Goal: Task Accomplishment & Management: Use online tool/utility

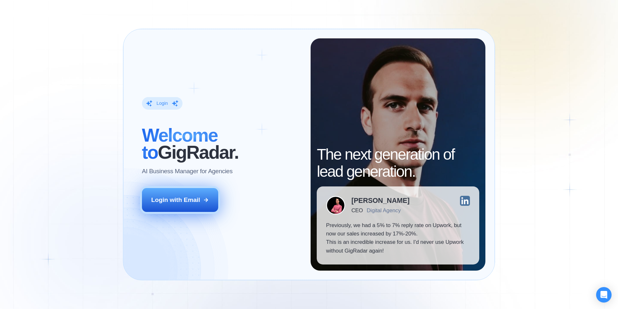
click at [162, 191] on button "Login with Email" at bounding box center [180, 200] width 77 height 24
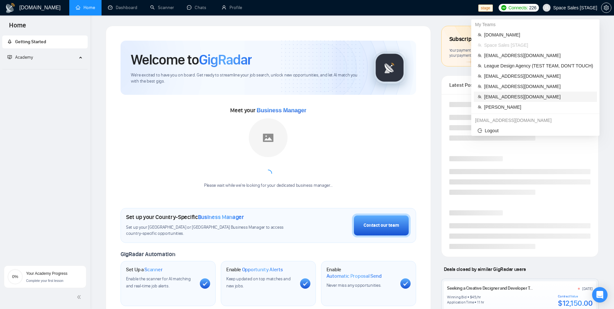
click at [517, 98] on span "[EMAIL_ADDRESS][DOMAIN_NAME]" at bounding box center [538, 96] width 109 height 7
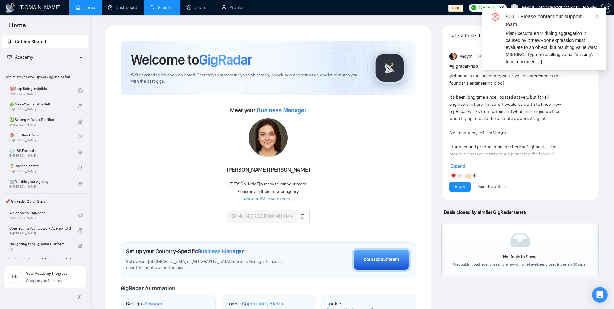
click at [150, 10] on link "Scanner" at bounding box center [162, 7] width 24 height 5
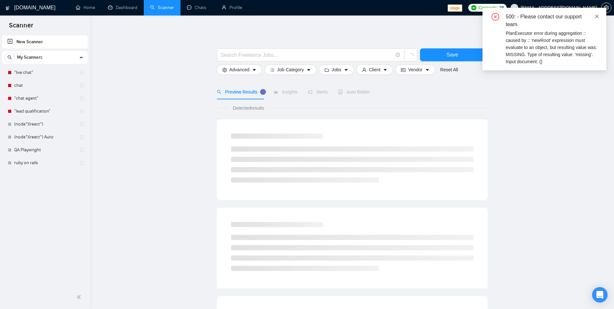
click at [598, 18] on icon "close" at bounding box center [596, 16] width 5 height 5
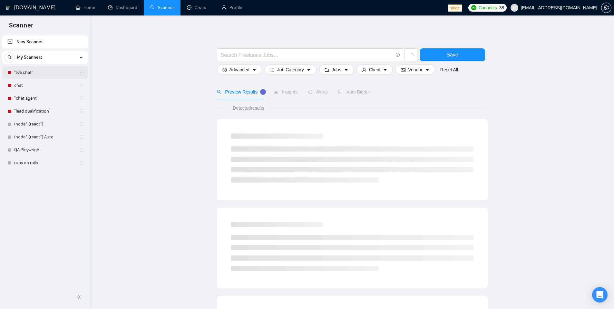
click at [28, 72] on link ""live chat"" at bounding box center [44, 72] width 61 height 13
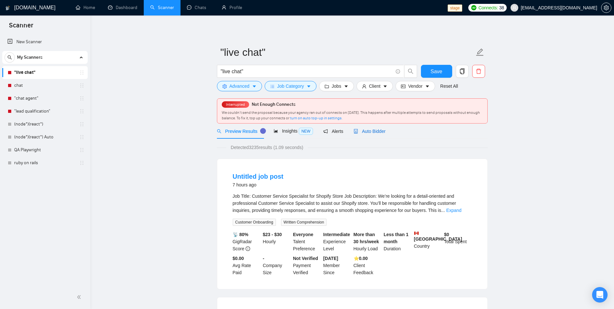
click at [369, 133] on span "Auto Bidder" at bounding box center [369, 131] width 32 height 5
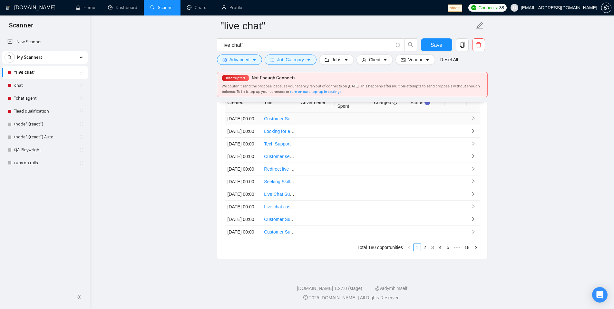
scroll to position [1683, 0]
click at [448, 246] on link "5" at bounding box center [447, 247] width 7 height 7
click at [469, 248] on link "18" at bounding box center [466, 247] width 9 height 7
click at [428, 247] on link "14" at bounding box center [428, 247] width 9 height 7
click at [445, 250] on link "16" at bounding box center [446, 247] width 9 height 7
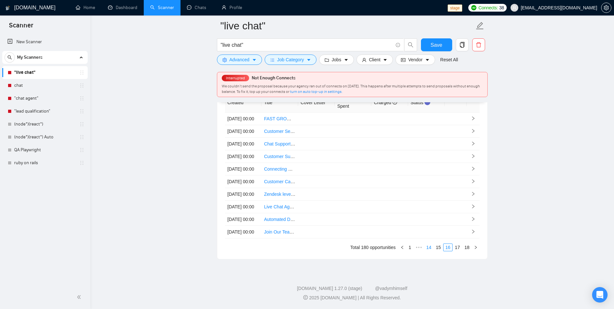
click at [427, 248] on link "14" at bounding box center [428, 247] width 9 height 7
click at [466, 249] on link "18" at bounding box center [466, 247] width 9 height 7
click at [48, 84] on link "chat" at bounding box center [44, 85] width 61 height 13
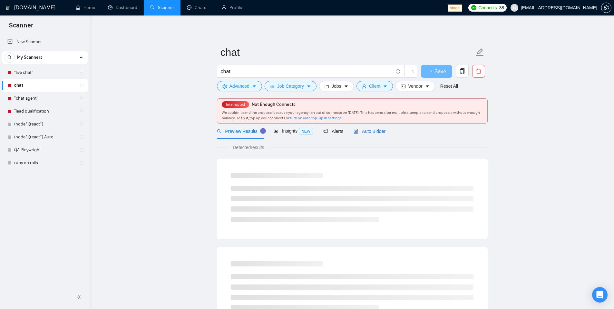
click at [368, 132] on span "Auto Bidder" at bounding box center [369, 131] width 32 height 5
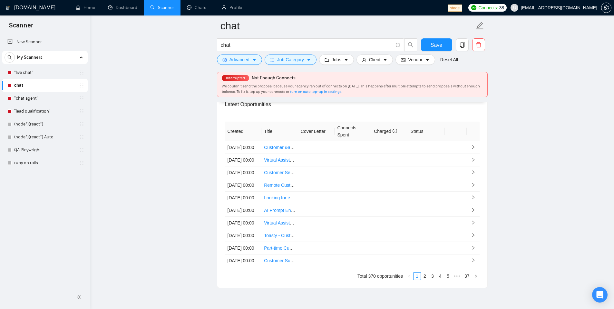
scroll to position [1683, 0]
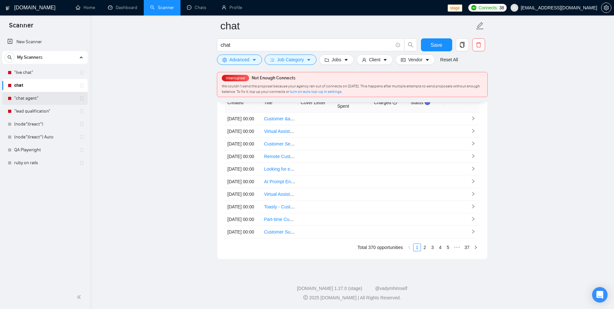
click at [39, 98] on link ""chat agent"" at bounding box center [44, 98] width 61 height 13
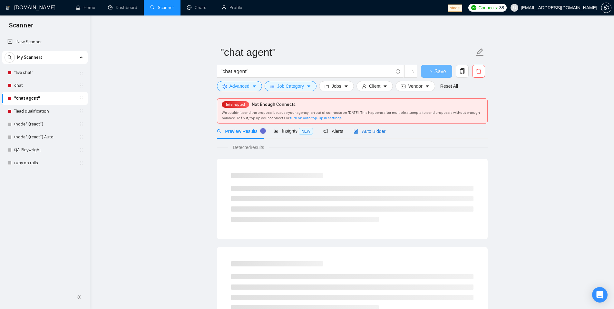
click at [367, 134] on div "Auto Bidder" at bounding box center [369, 131] width 32 height 7
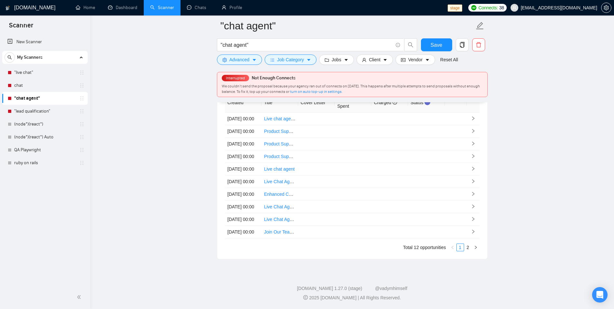
scroll to position [1683, 0]
click at [467, 244] on link "2" at bounding box center [467, 247] width 7 height 7
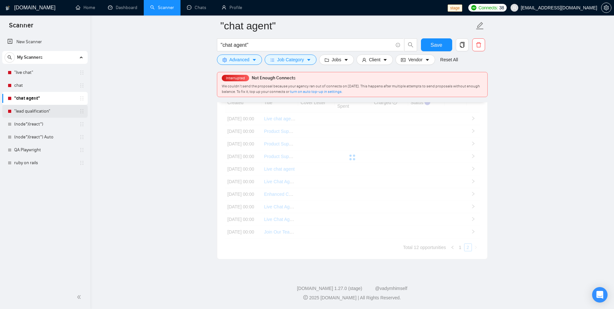
scroll to position [1526, 0]
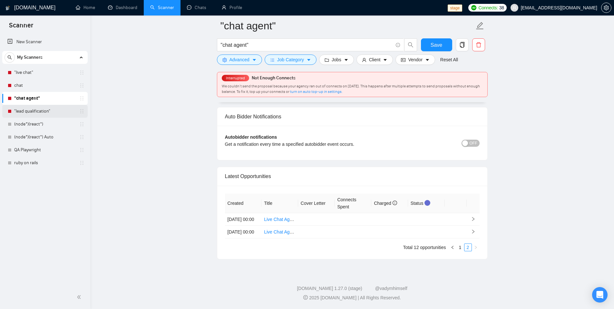
click at [38, 112] on link ""lead qualification"" at bounding box center [44, 111] width 61 height 13
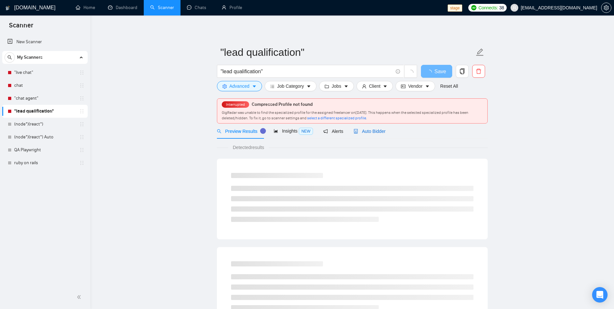
click at [381, 130] on span "Auto Bidder" at bounding box center [369, 131] width 32 height 5
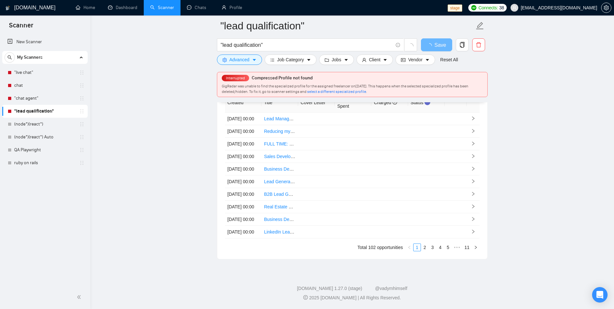
scroll to position [1683, 0]
click at [468, 247] on link "11" at bounding box center [466, 247] width 9 height 7
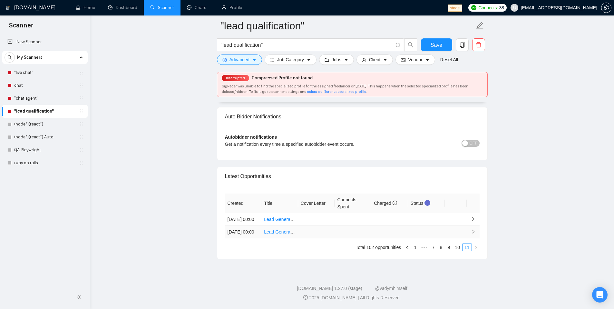
scroll to position [1526, 0]
click at [24, 84] on link "chat" at bounding box center [44, 85] width 61 height 13
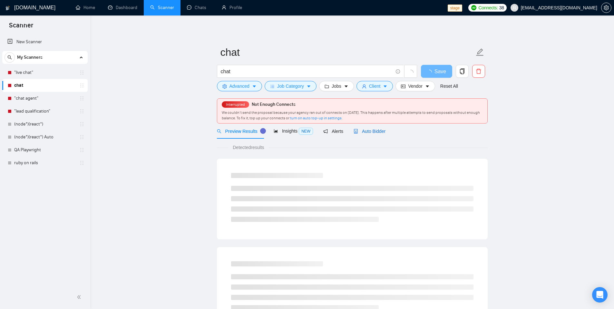
click at [364, 131] on span "Auto Bidder" at bounding box center [369, 131] width 32 height 5
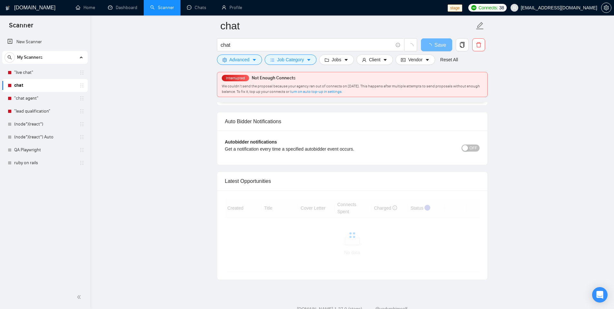
scroll to position [1621, 0]
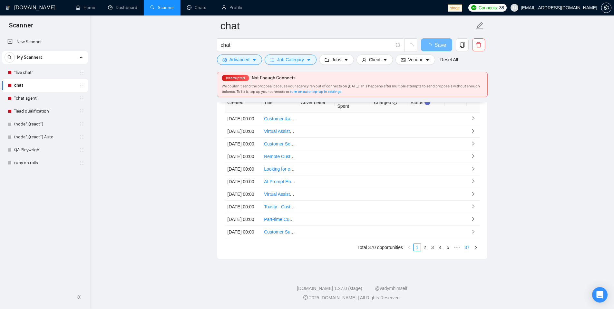
click at [465, 248] on div "Created Title Cover Letter Connects Spent Charged Status [DATE] 00:00 Customer …" at bounding box center [352, 172] width 254 height 158
click at [468, 251] on link "37" at bounding box center [466, 247] width 9 height 7
click at [44, 128] on link "(node*)(react*)" at bounding box center [44, 124] width 61 height 13
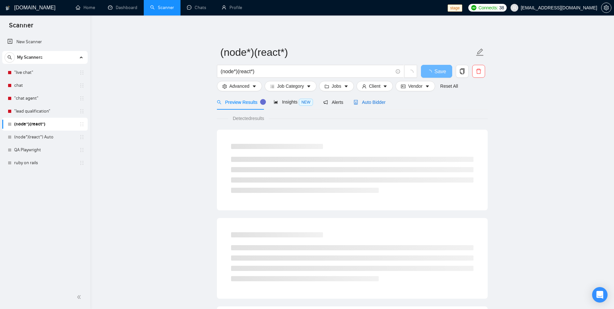
click at [370, 102] on span "Auto Bidder" at bounding box center [369, 102] width 32 height 5
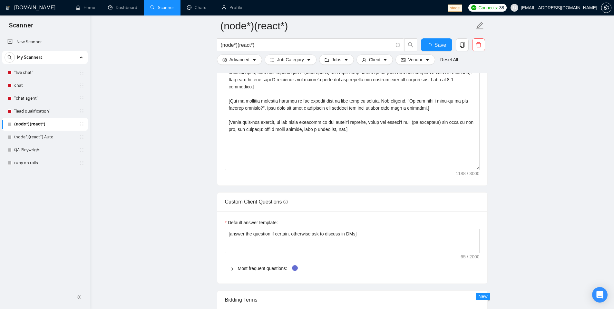
scroll to position [1530, 0]
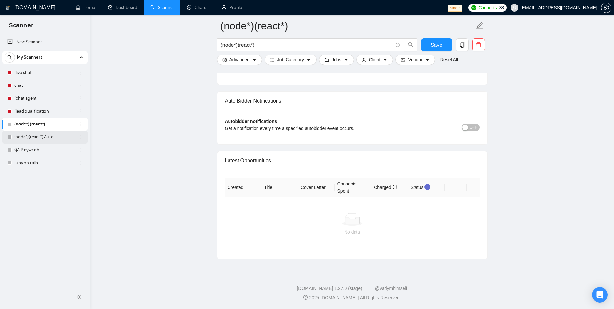
click at [29, 136] on link "(node*)(react*) Auto" at bounding box center [44, 136] width 61 height 13
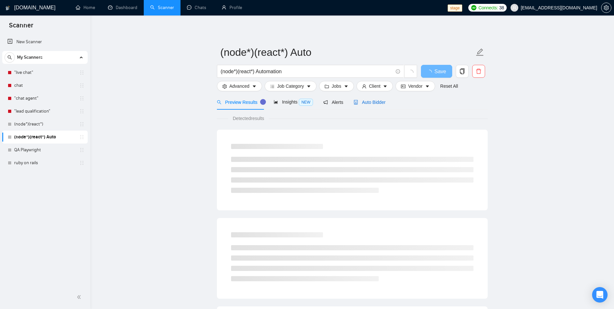
click at [375, 103] on span "Auto Bidder" at bounding box center [369, 102] width 32 height 5
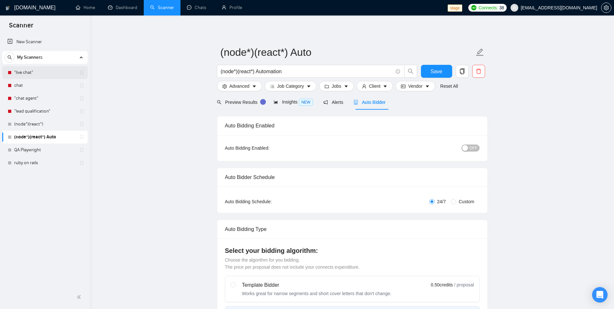
click at [33, 75] on link ""live chat"" at bounding box center [44, 72] width 61 height 13
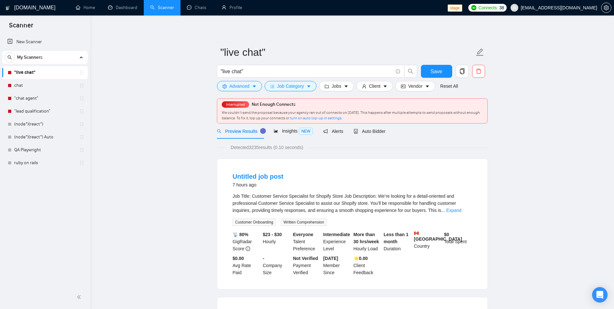
drag, startPoint x: 368, startPoint y: 112, endPoint x: 320, endPoint y: 112, distance: 48.0
click at [320, 112] on span "We couldn’t send the proposal because your agency ran out of connects on [DATE]…" at bounding box center [351, 115] width 258 height 10
click at [338, 118] on link "turn on auto top-up in settings." at bounding box center [316, 118] width 53 height 5
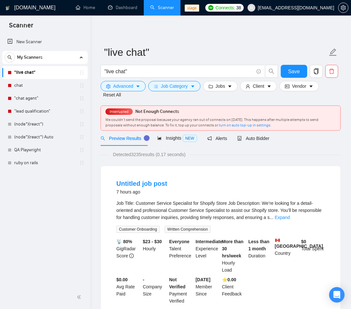
click at [348, 9] on link at bounding box center [343, 7] width 10 height 5
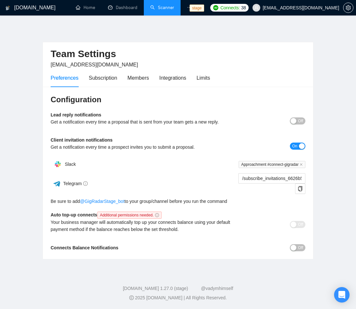
click at [164, 7] on link "Scanner" at bounding box center [162, 7] width 24 height 5
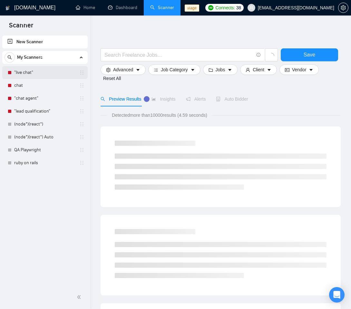
click at [38, 73] on link ""live chat"" at bounding box center [44, 72] width 61 height 13
